Goal: Complete application form

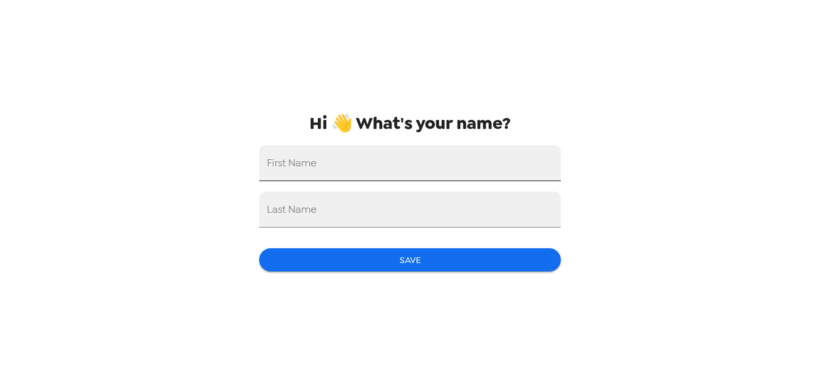
click at [338, 173] on input "First Name" at bounding box center [410, 163] width 302 height 36
type input "D"
click at [313, 156] on input "First Name" at bounding box center [410, 163] width 302 height 36
type input "[PERSON_NAME]"
click at [312, 220] on input "Last Name" at bounding box center [410, 210] width 302 height 36
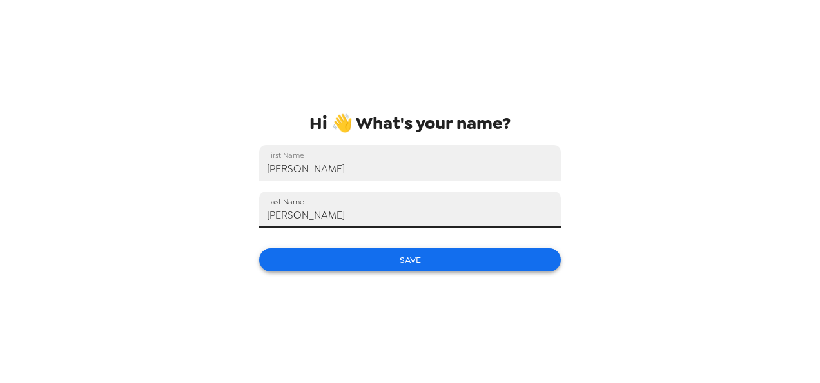
type input "[PERSON_NAME]"
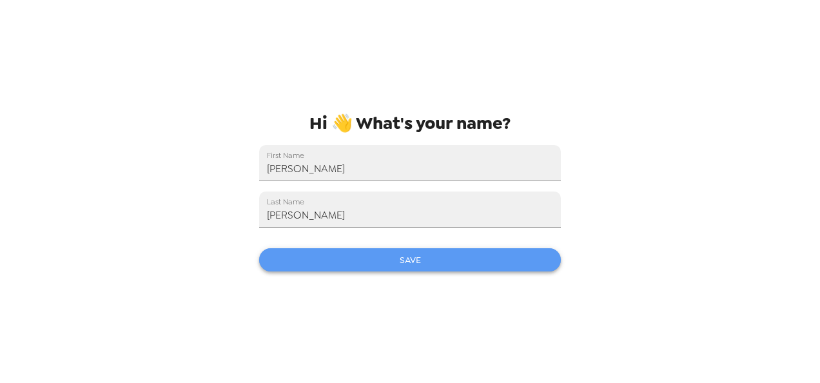
click at [332, 251] on button "Save" at bounding box center [410, 260] width 302 height 24
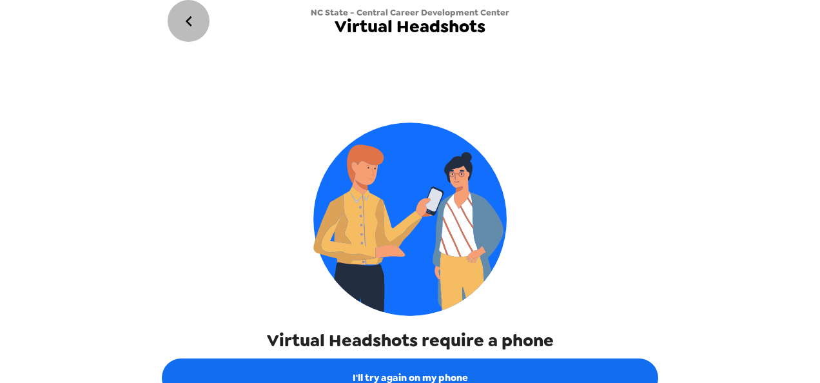
click at [191, 21] on icon "go back" at bounding box center [189, 21] width 21 height 21
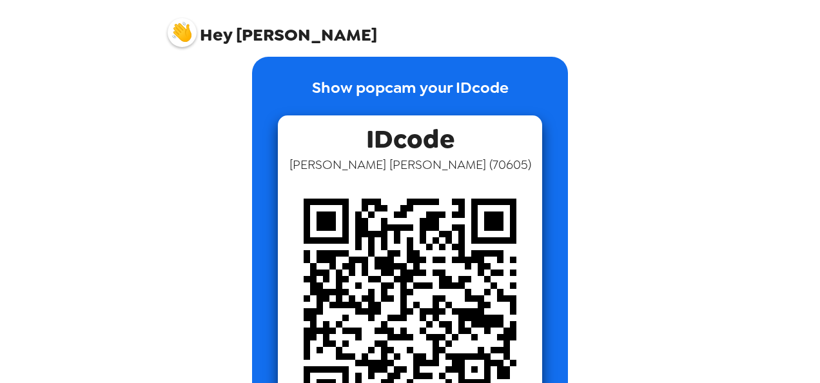
scroll to position [111, 0]
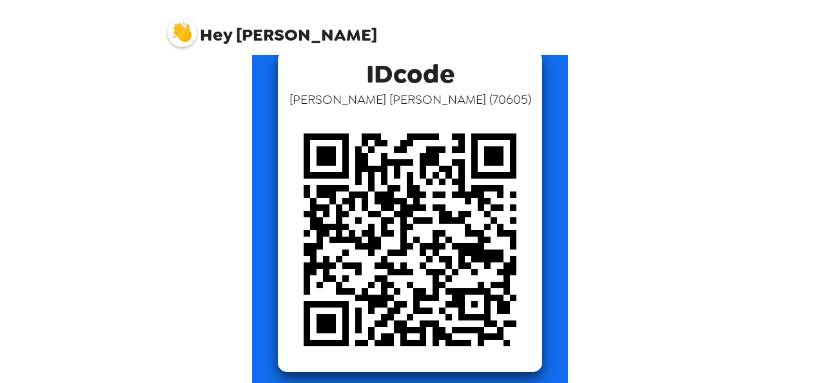
scroll to position [82, 0]
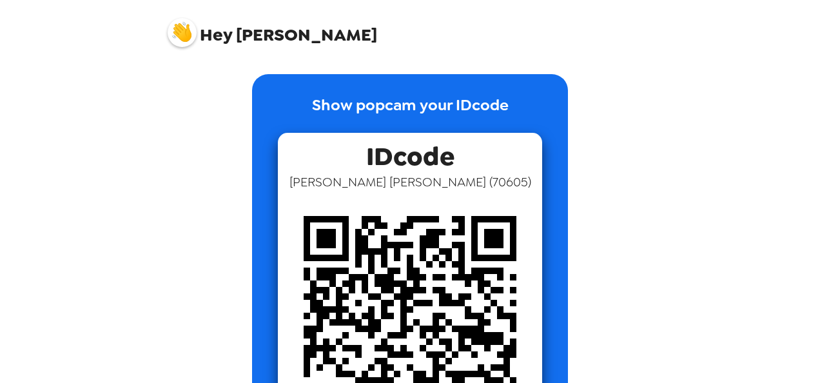
click at [415, 244] on img at bounding box center [410, 322] width 264 height 264
click at [449, 177] on span "[PERSON_NAME] ( 70605 )" at bounding box center [411, 181] width 242 height 17
click at [543, 160] on div "Show popcam your IDcode IDcode [PERSON_NAME] ( 70605 )" at bounding box center [410, 277] width 316 height 406
